Goal: Find specific page/section: Find specific page/section

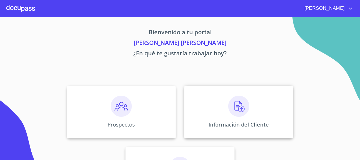
click at [228, 103] on img at bounding box center [238, 106] width 21 height 21
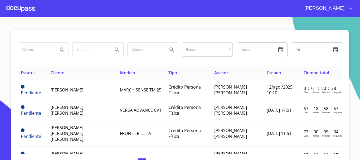
click at [37, 52] on input "search" at bounding box center [36, 50] width 36 height 14
type input "[PERSON_NAME]"
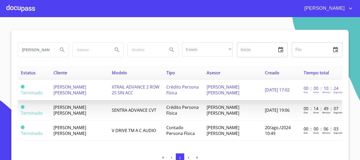
click at [112, 94] on span "XTRAIL ADVANCE 2 ROW 25 SIN ACC" at bounding box center [136, 90] width 48 height 12
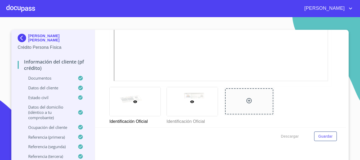
click at [194, 103] on div at bounding box center [192, 101] width 51 height 29
